Goal: Information Seeking & Learning: Learn about a topic

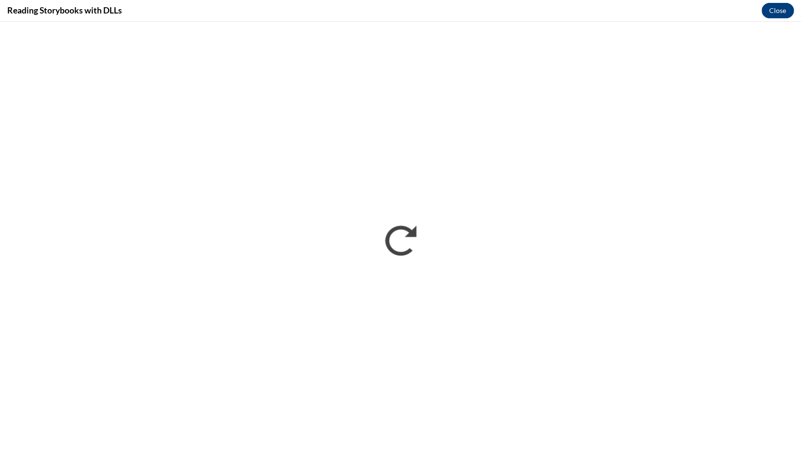
scroll to position [545, 0]
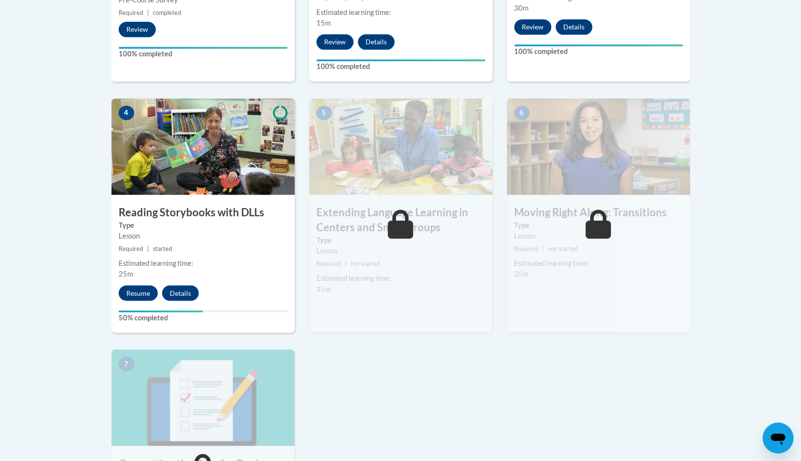
scroll to position [518, 0]
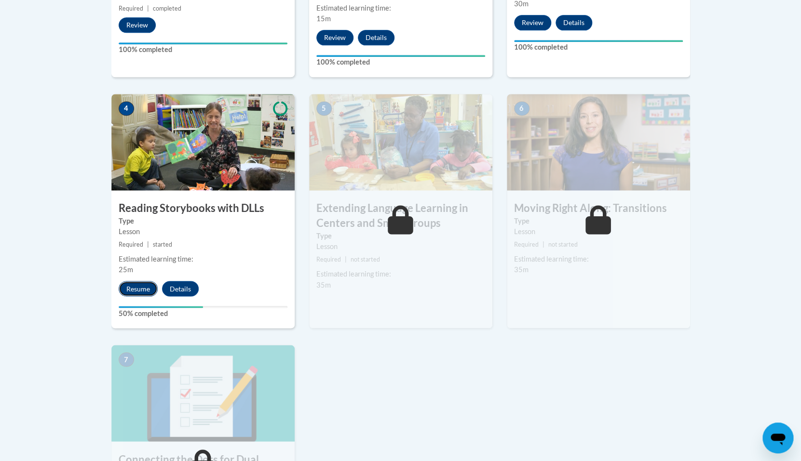
click at [146, 293] on button "Resume" at bounding box center [138, 288] width 39 height 15
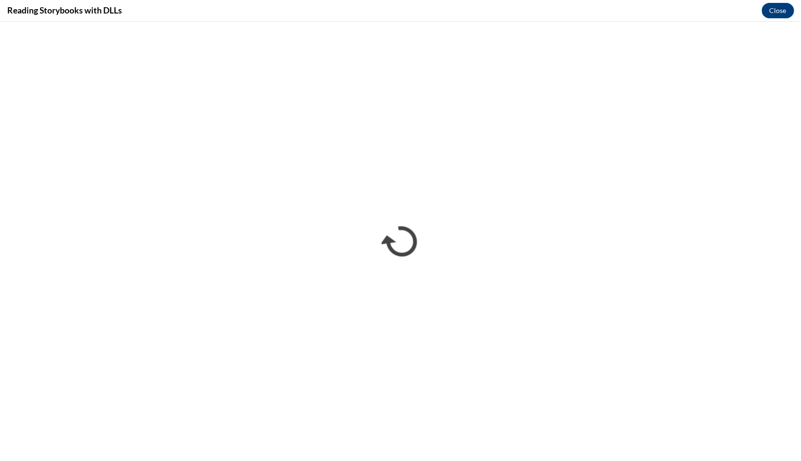
scroll to position [0, 0]
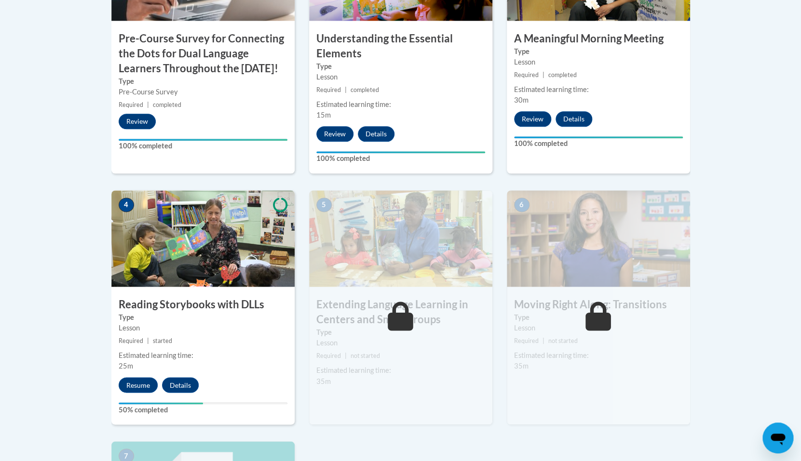
scroll to position [597, 0]
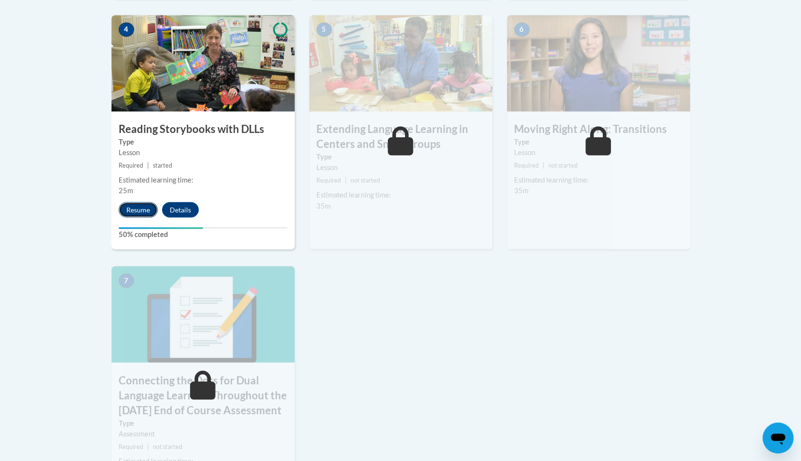
click at [150, 216] on button "Resume" at bounding box center [138, 209] width 39 height 15
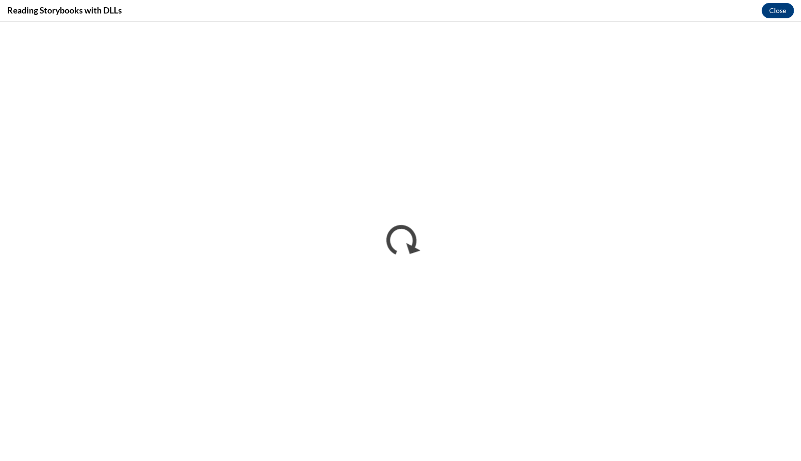
scroll to position [0, 0]
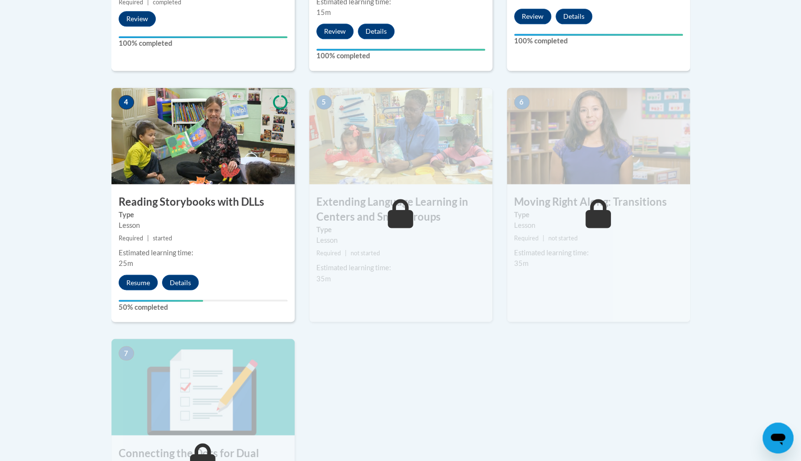
scroll to position [532, 0]
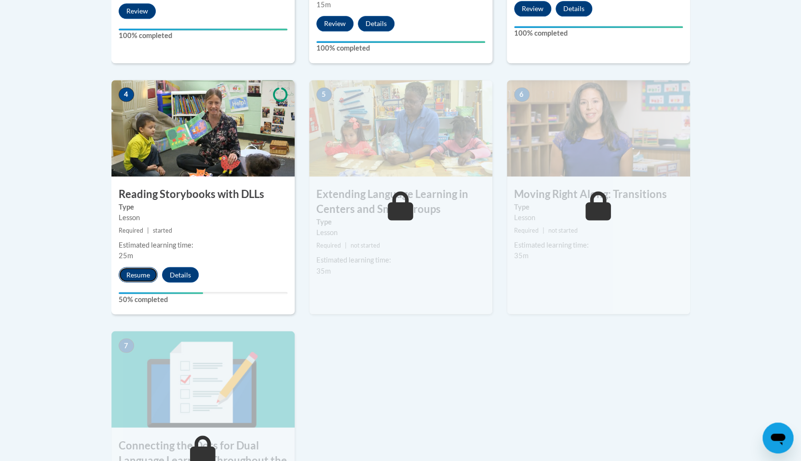
click at [144, 278] on button "Resume" at bounding box center [138, 274] width 39 height 15
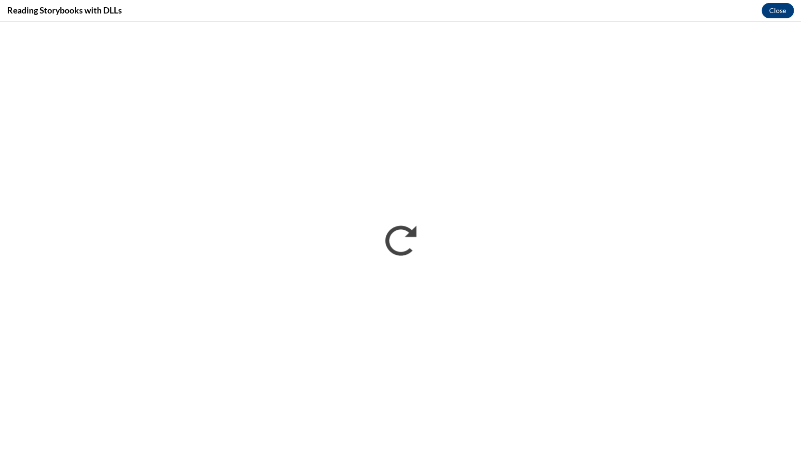
scroll to position [0, 0]
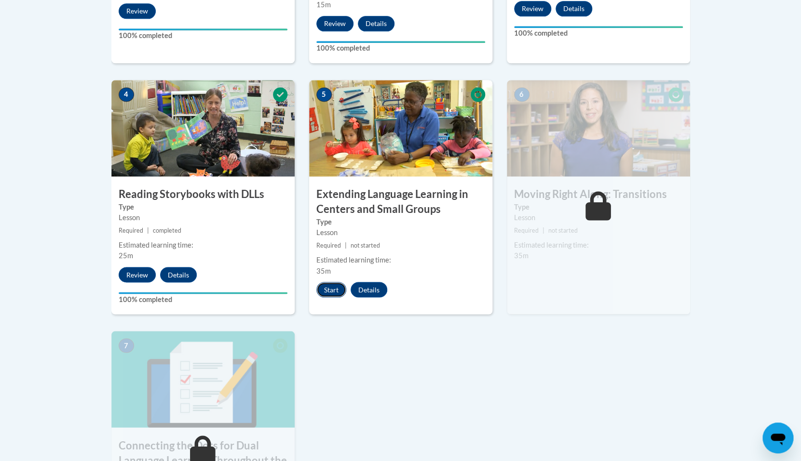
click at [333, 293] on button "Start" at bounding box center [331, 289] width 30 height 15
